Goal: Task Accomplishment & Management: Manage account settings

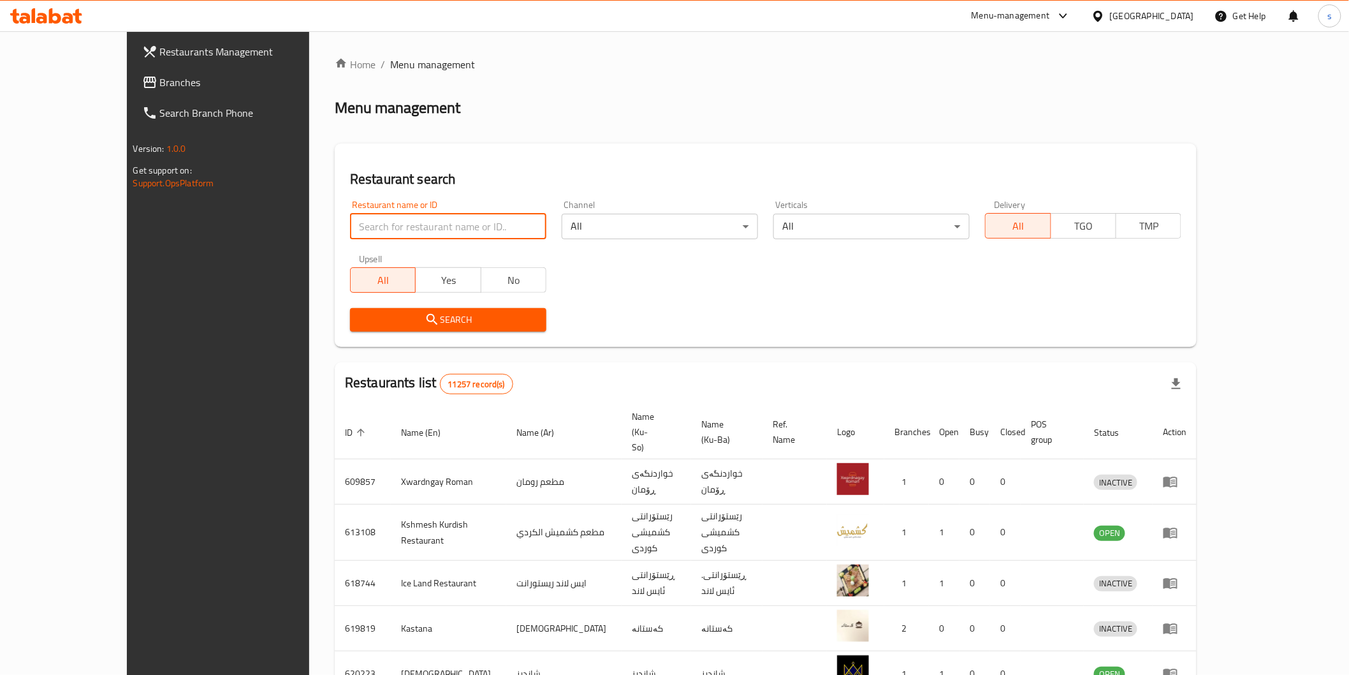
click at [430, 217] on input "search" at bounding box center [448, 227] width 196 height 26
paste input "Batam nuts"
type input "Batam nuts"
click button "Search" at bounding box center [448, 320] width 196 height 24
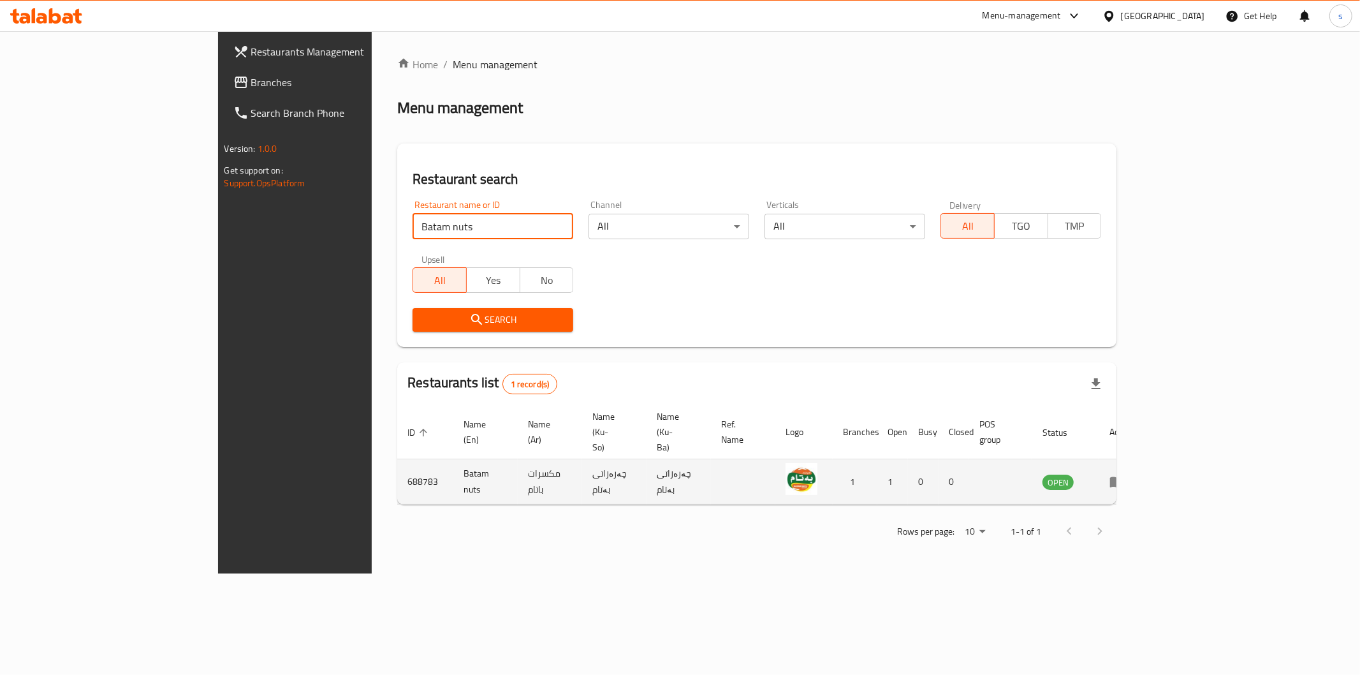
click at [1133, 474] on link "enhanced table" at bounding box center [1122, 481] width 24 height 15
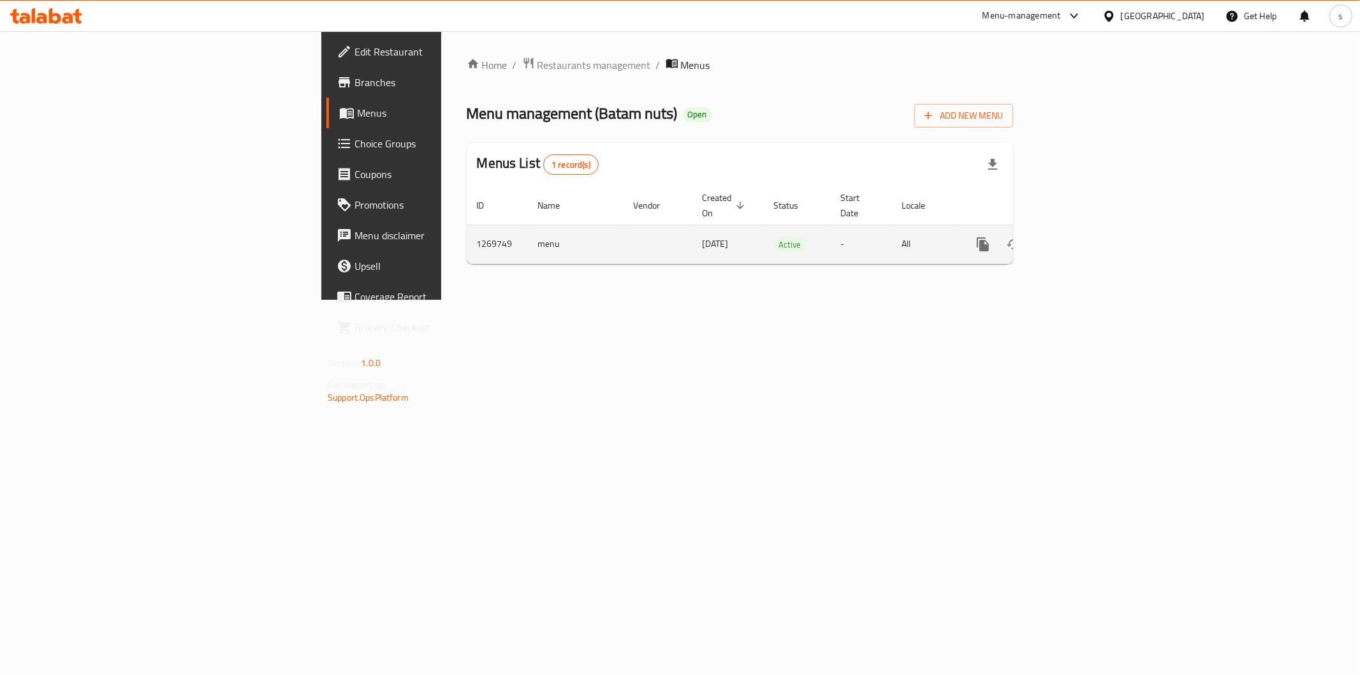
click at [1101, 247] on td "enhanced table" at bounding box center [1029, 243] width 143 height 39
click at [1083, 237] on icon "enhanced table" at bounding box center [1074, 244] width 15 height 15
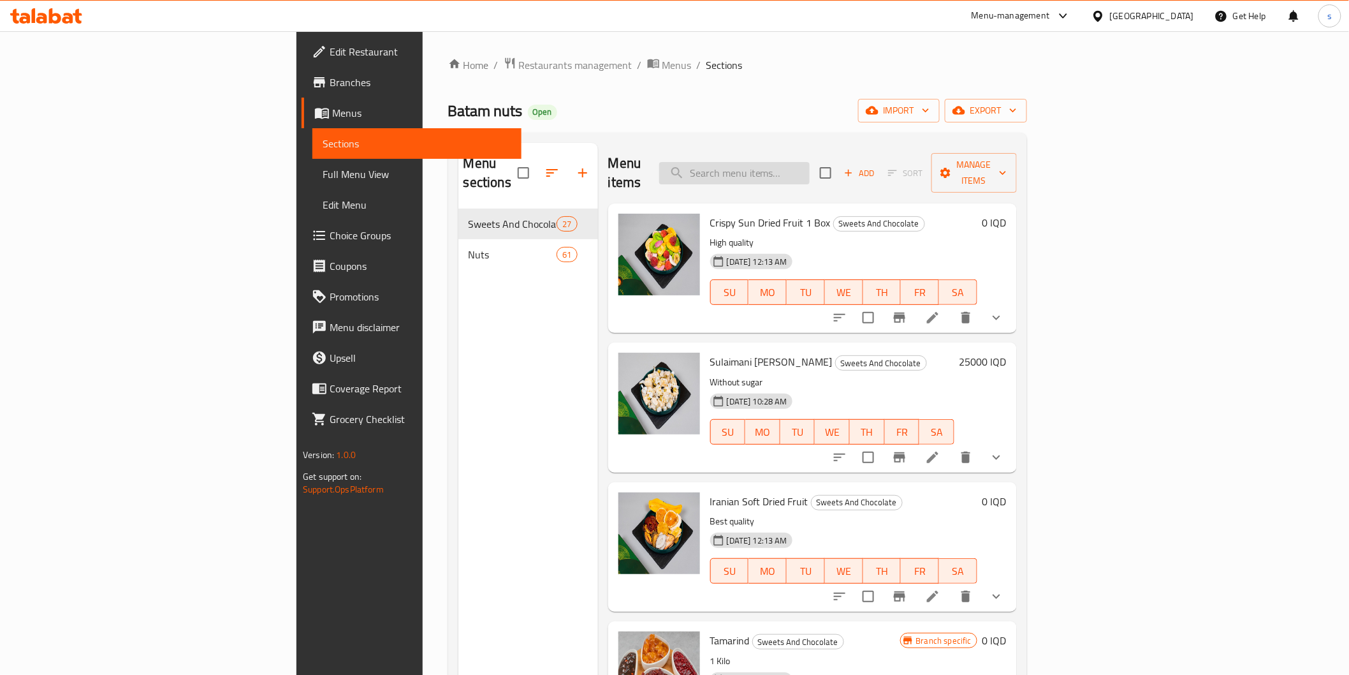
click at [810, 162] on input "search" at bounding box center [734, 173] width 150 height 22
paste input "Batam nuts"
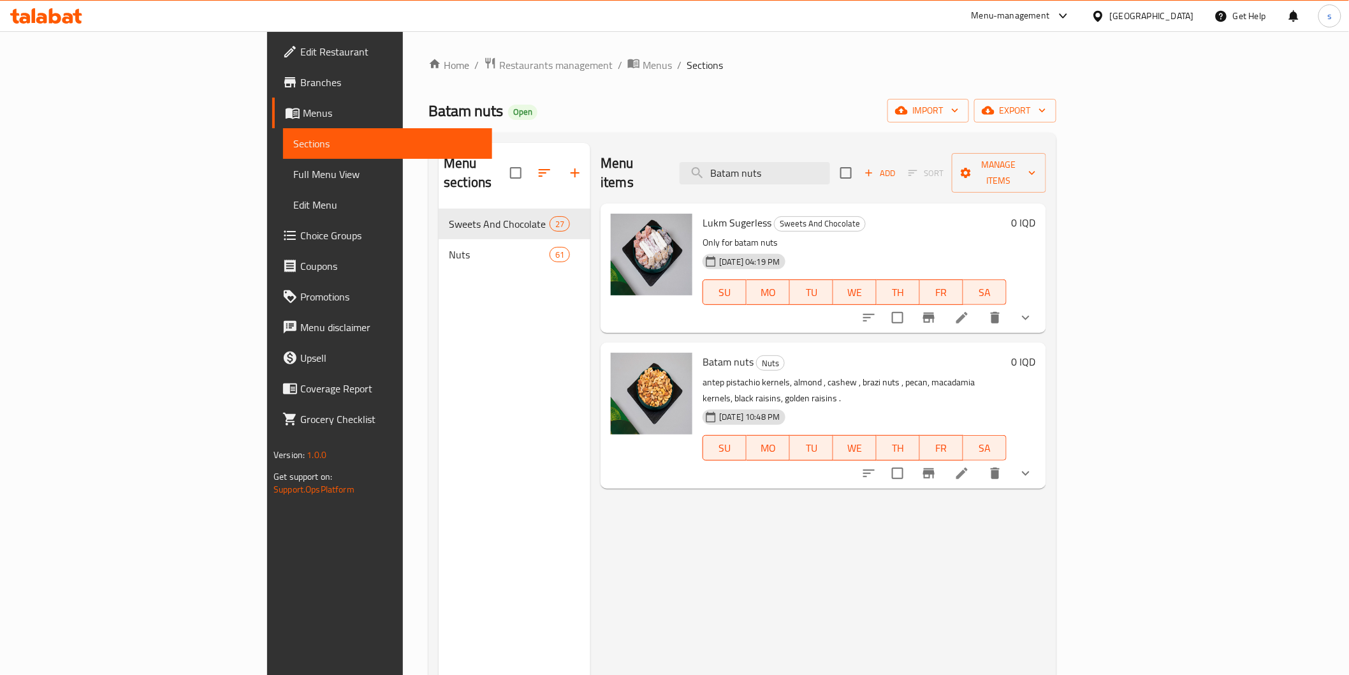
drag, startPoint x: 857, startPoint y: 170, endPoint x: 763, endPoint y: 181, distance: 95.1
click at [763, 181] on div "Menu items Batam nuts Add Sort Manage items" at bounding box center [823, 173] width 445 height 61
paste input "Antep Pistachios Baklava"
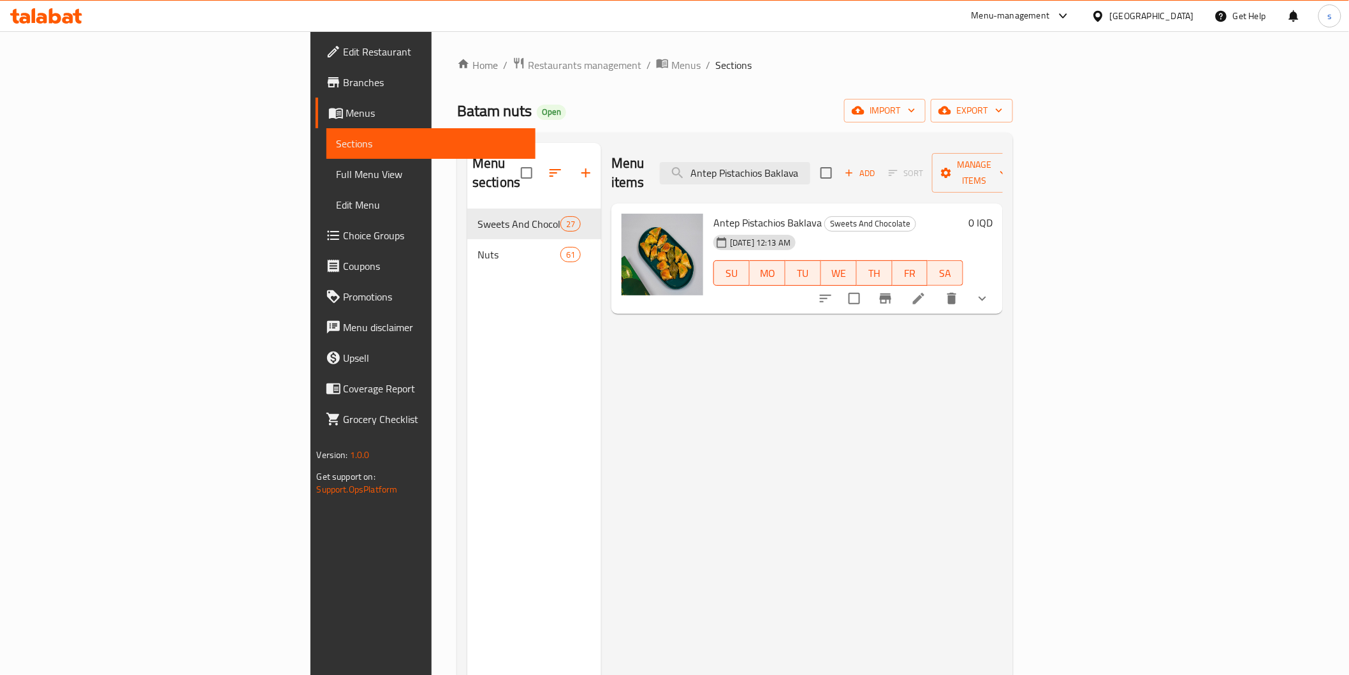
type input "Antep Pistachios Baklava"
click at [937, 287] on li at bounding box center [919, 298] width 36 height 23
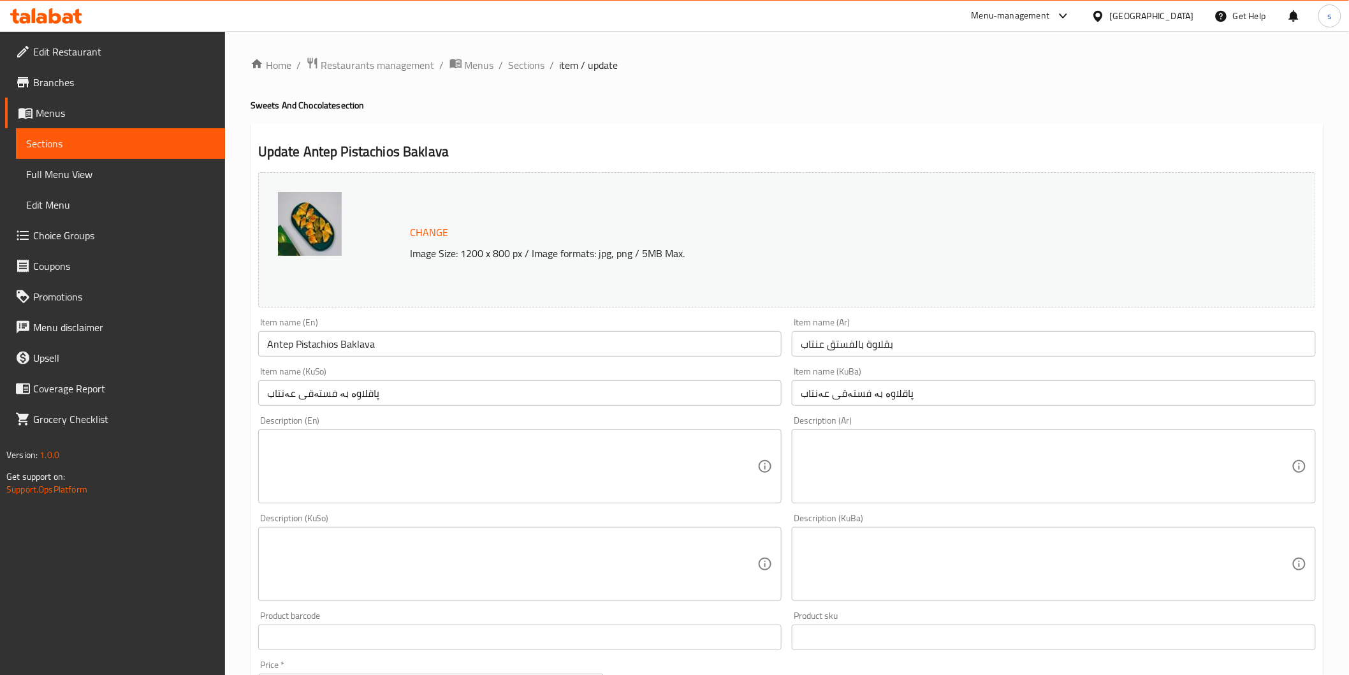
drag, startPoint x: 546, startPoint y: 67, endPoint x: 511, endPoint y: 48, distance: 40.0
click at [545, 67] on ol "Home / Restaurants management / Menus / Sections / item / update" at bounding box center [787, 65] width 1073 height 17
click at [511, 48] on div "Home / Restaurants management / Menus / Sections / item / update Sweets And Cho…" at bounding box center [787, 563] width 1124 height 1064
click at [520, 58] on span "Sections" at bounding box center [527, 64] width 36 height 15
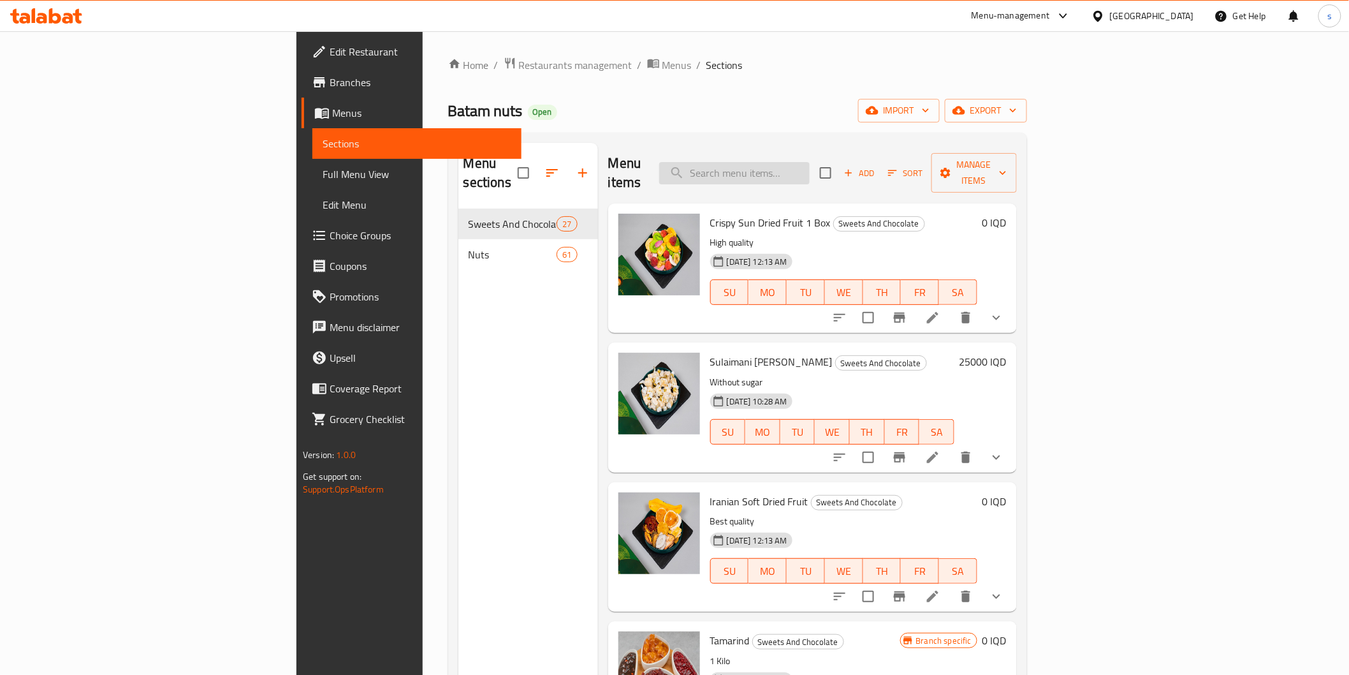
click at [805, 166] on input "search" at bounding box center [734, 173] width 150 height 22
paste input "Walnut Baklava"
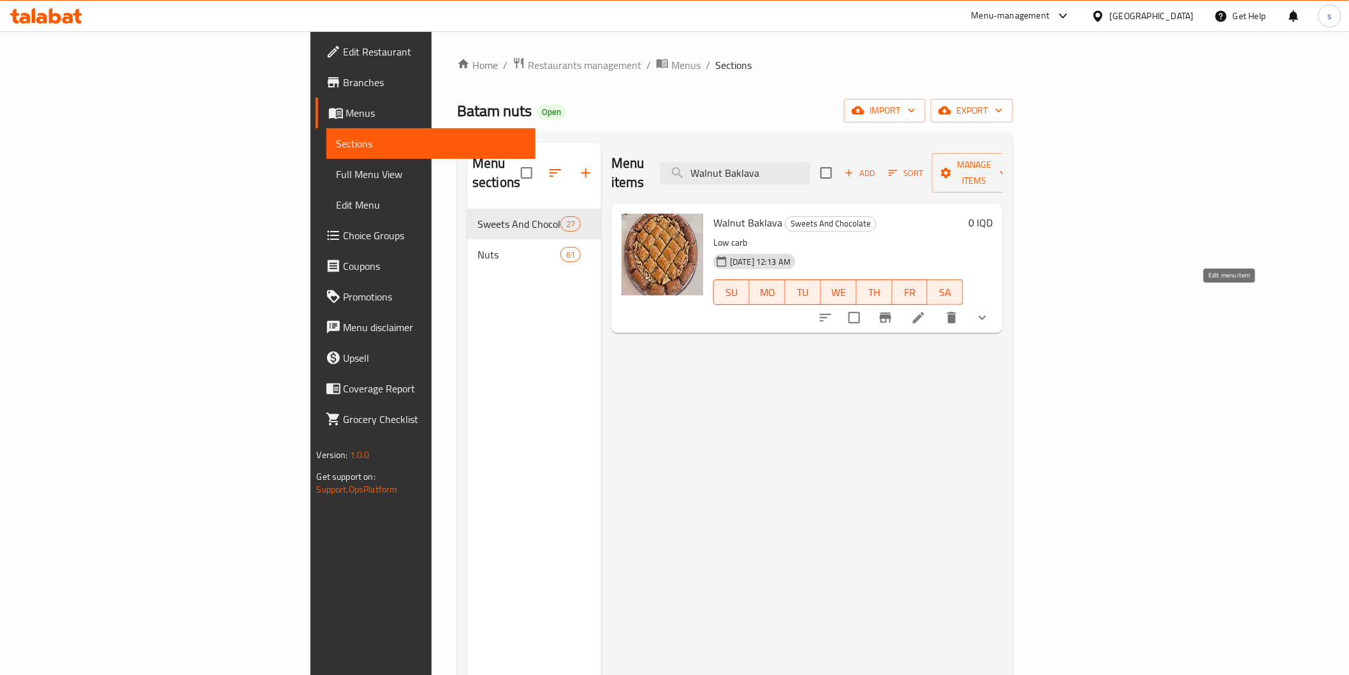
type input "Walnut Baklava"
click at [927, 310] on icon at bounding box center [918, 317] width 15 height 15
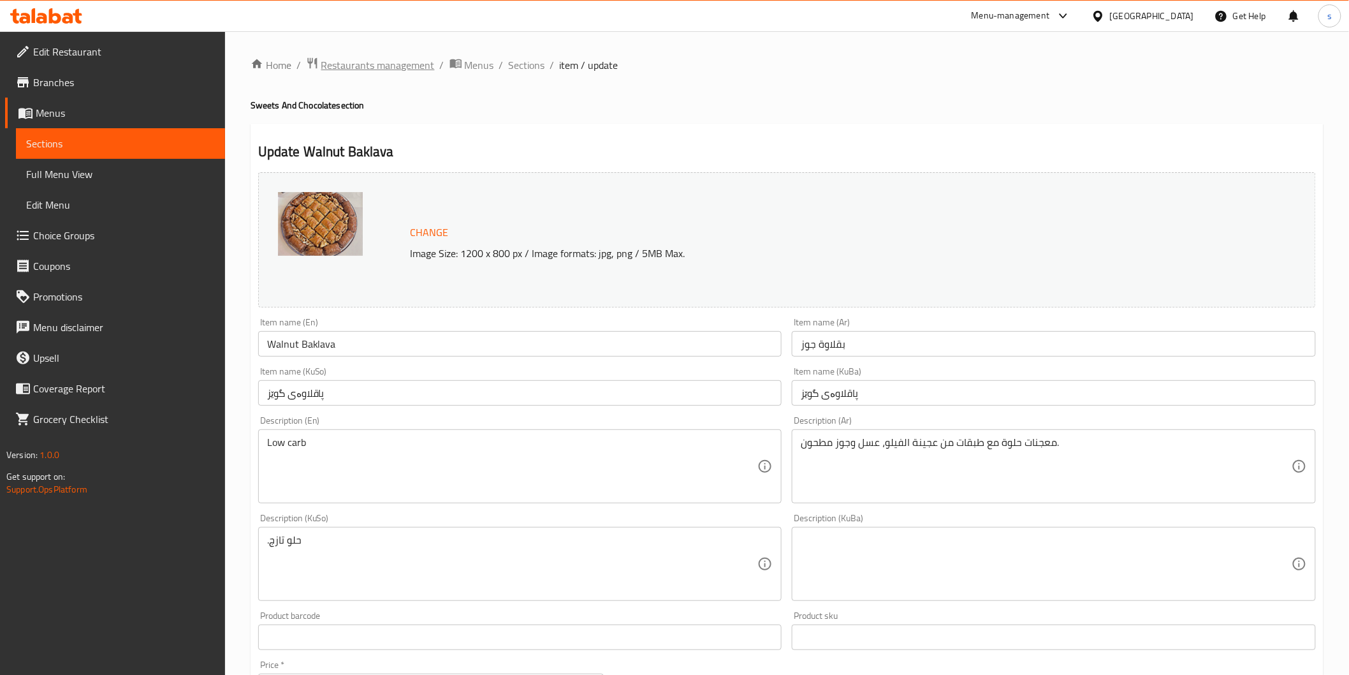
click at [383, 71] on span "Restaurants management" at bounding box center [378, 64] width 114 height 15
